Goal: Task Accomplishment & Management: Use online tool/utility

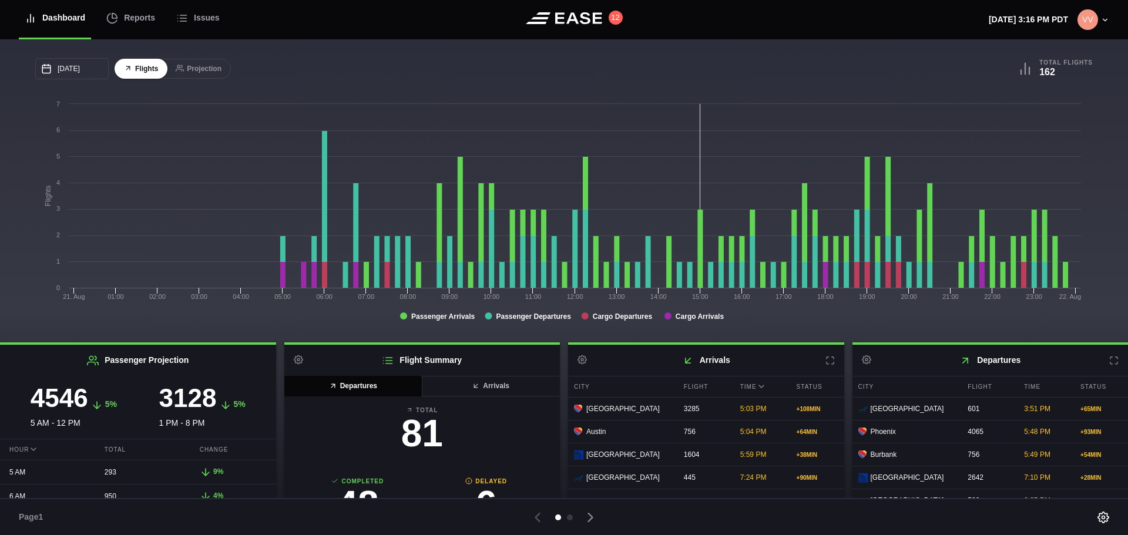
click at [1109, 364] on icon at bounding box center [1113, 360] width 9 height 9
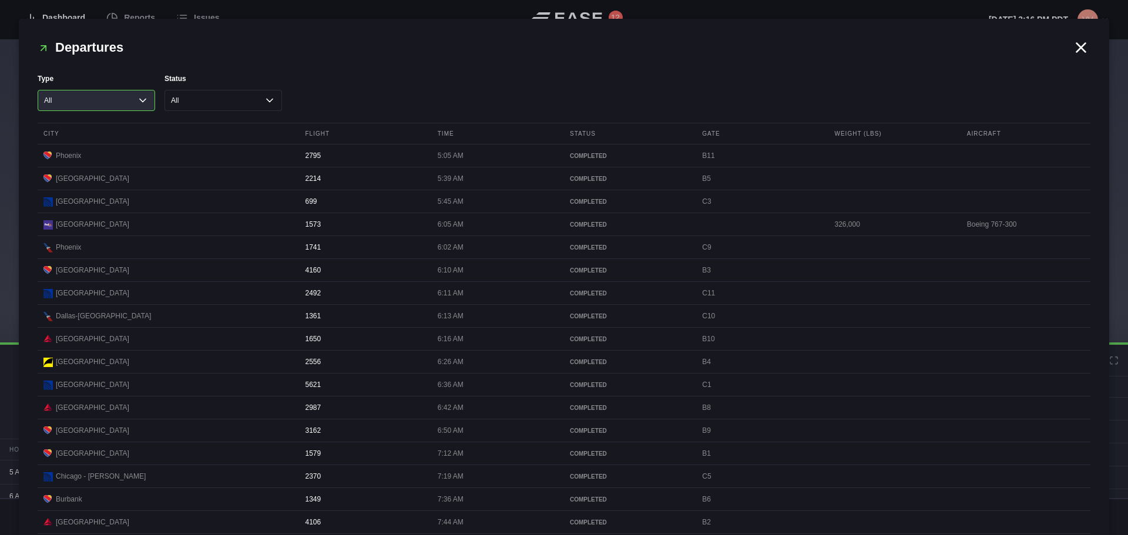
click at [142, 102] on select "All Cargo Passenger" at bounding box center [96, 100] width 117 height 21
select select "passenger"
click at [38, 90] on select "All Cargo Passenger" at bounding box center [96, 100] width 117 height 21
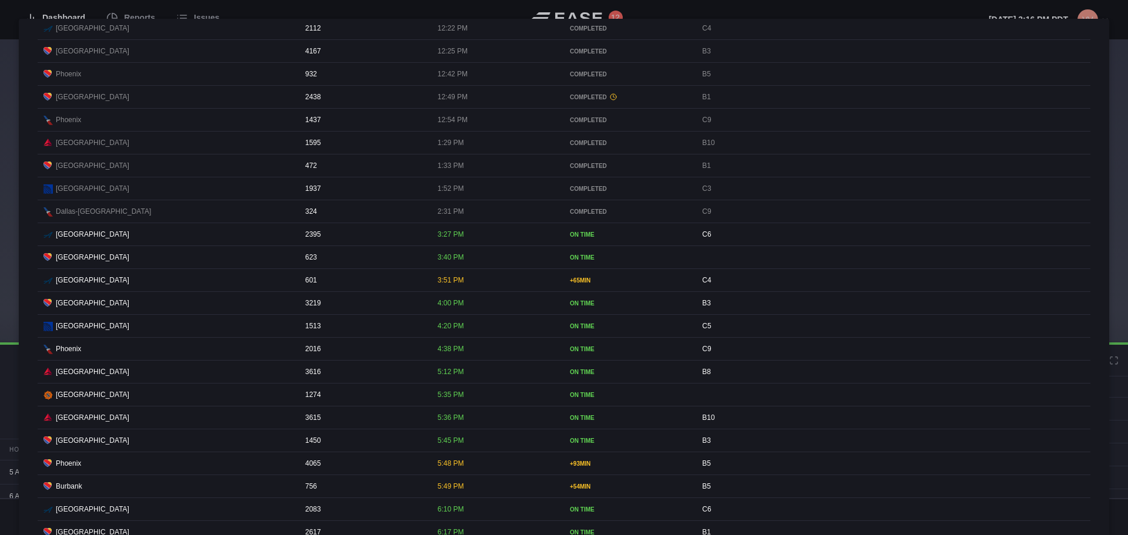
scroll to position [1057, 0]
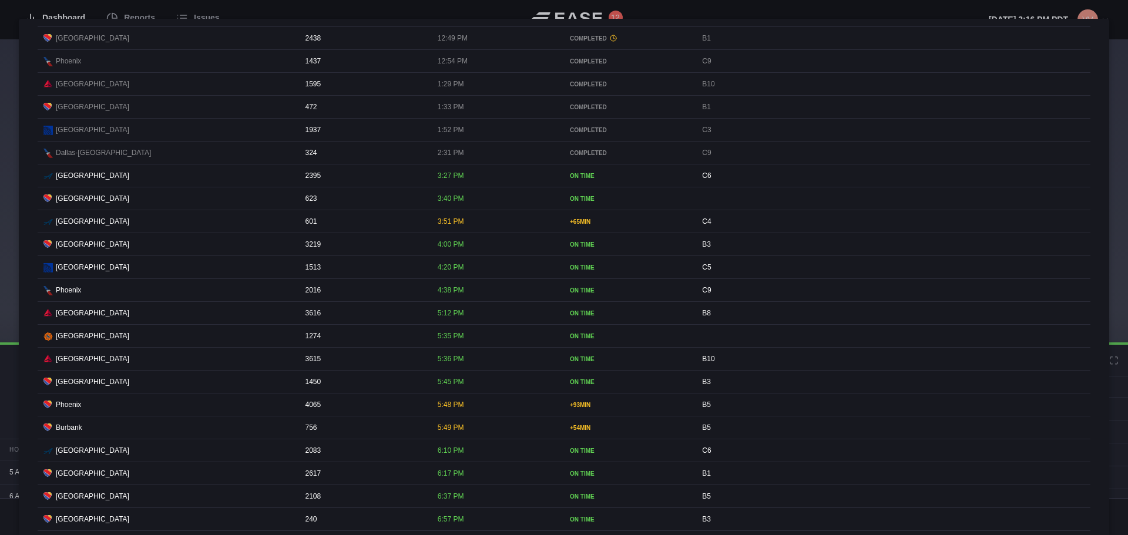
click at [432, 439] on div "5:49 PM" at bounding box center [496, 427] width 129 height 22
click at [677, 3] on div at bounding box center [564, 267] width 1128 height 535
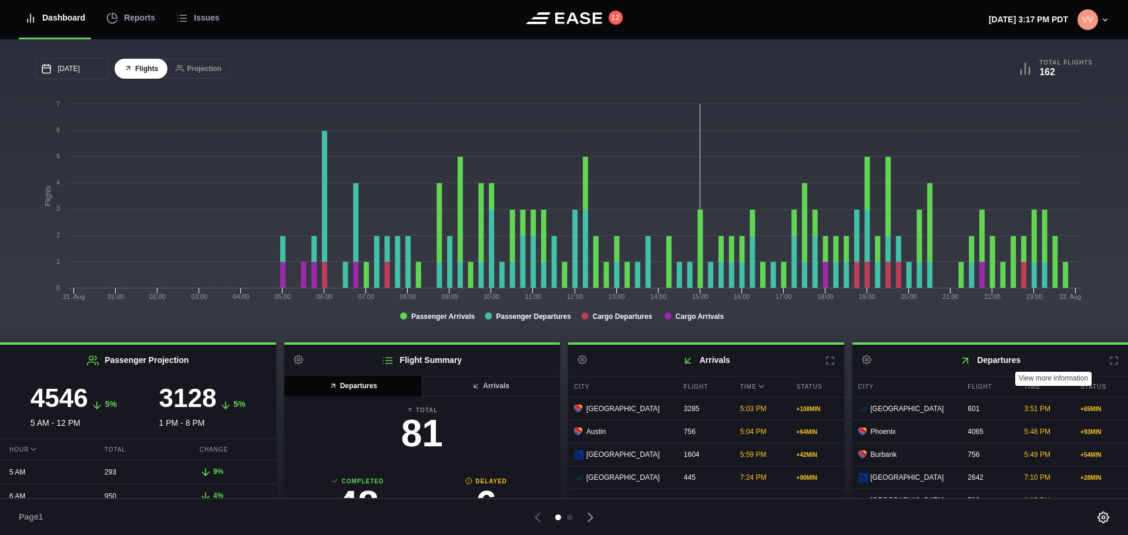
click at [1111, 361] on icon at bounding box center [1113, 360] width 7 height 7
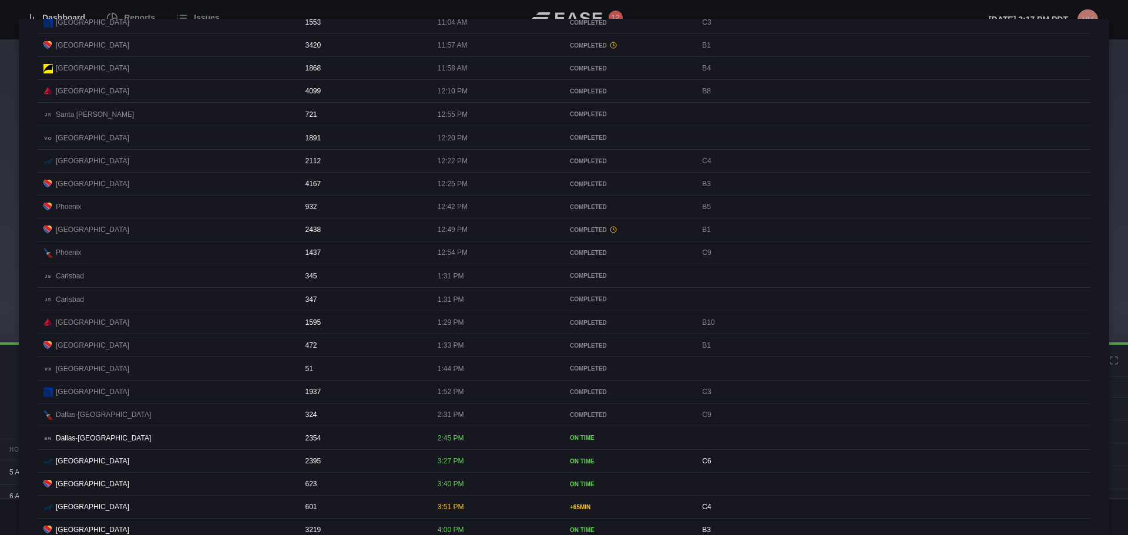
scroll to position [940, 0]
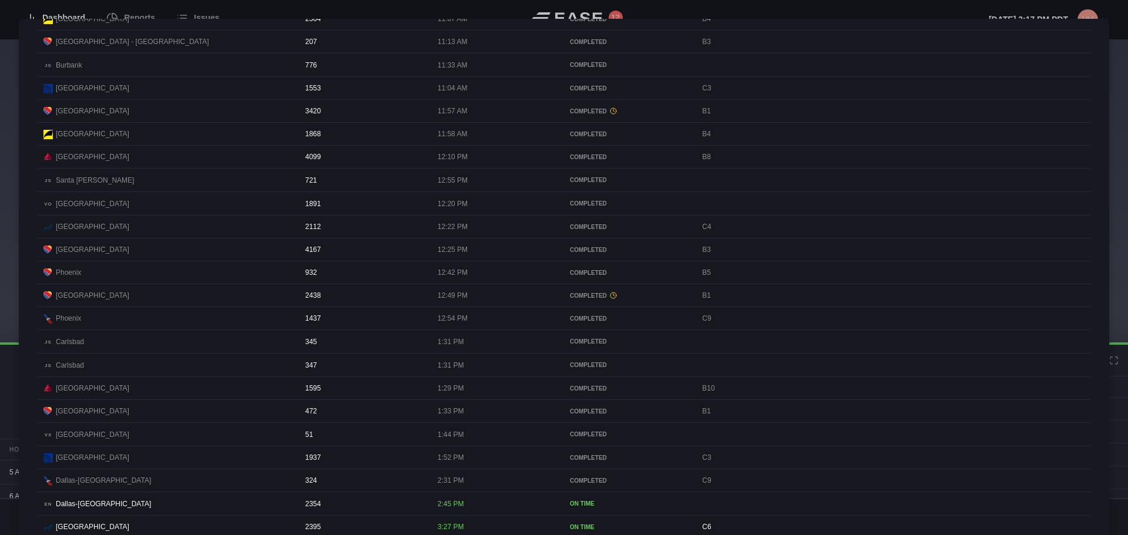
click at [943, 9] on div at bounding box center [564, 267] width 1128 height 535
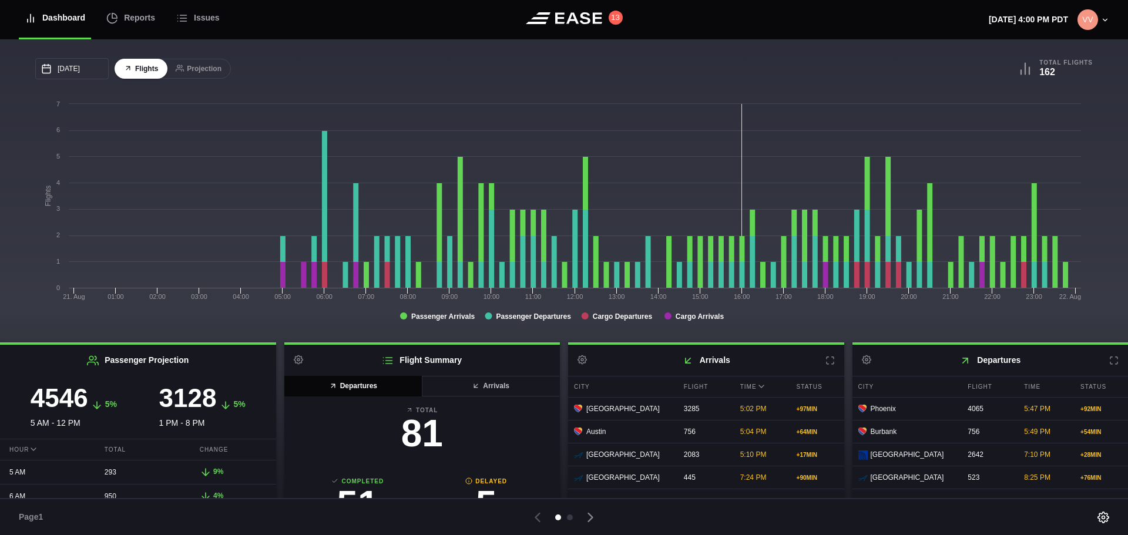
click at [737, 21] on header "Dashboard Reports Issues 13 Thursday, August 21st 4:00 PM PDT Settings Feed Sta…" at bounding box center [564, 19] width 1128 height 39
